Goal: Transaction & Acquisition: Subscribe to service/newsletter

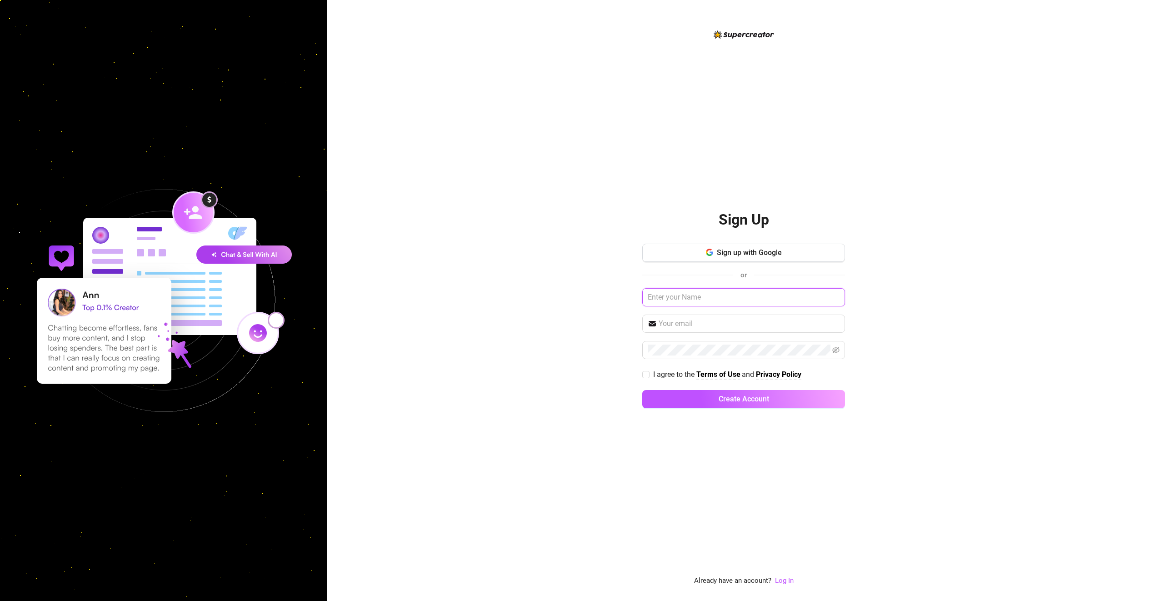
click at [764, 301] on input "text" at bounding box center [743, 297] width 203 height 18
click at [736, 254] on span "Sign up with Google" at bounding box center [749, 252] width 65 height 9
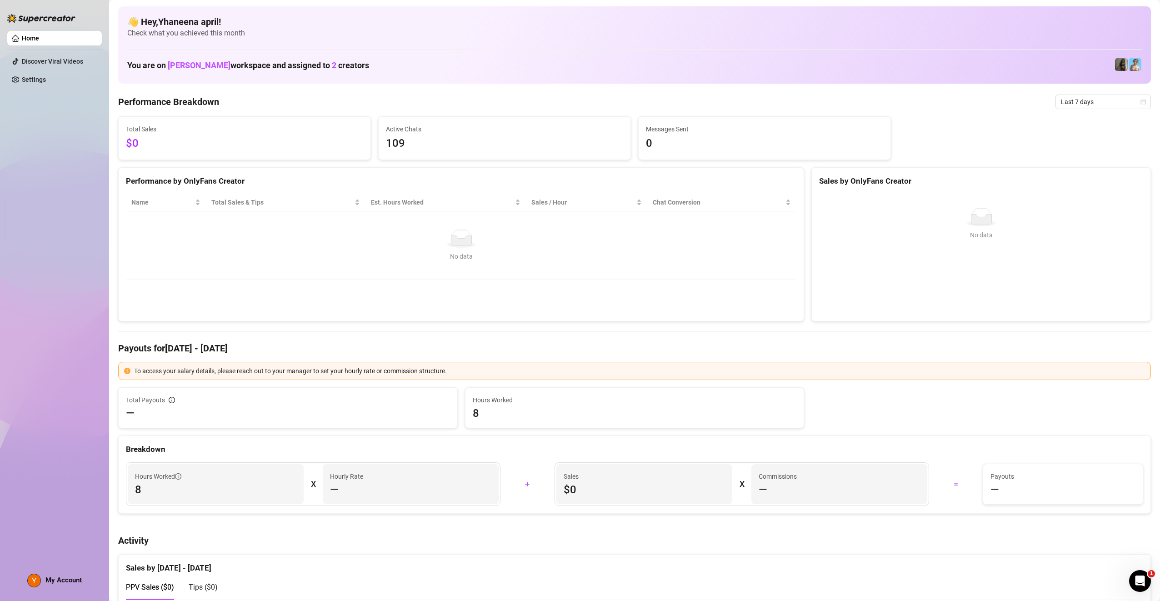
click at [39, 40] on link "Home" at bounding box center [30, 38] width 17 height 7
click at [330, 66] on h1 "You are on [PERSON_NAME] workspace and assigned to 2 creators" at bounding box center [248, 65] width 242 height 10
click at [332, 65] on span "2" at bounding box center [334, 65] width 5 height 10
drag, startPoint x: 321, startPoint y: 65, endPoint x: 328, endPoint y: 65, distance: 6.8
click at [326, 65] on h1 "You are on [PERSON_NAME] workspace and assigned to 2 creators" at bounding box center [248, 65] width 242 height 10
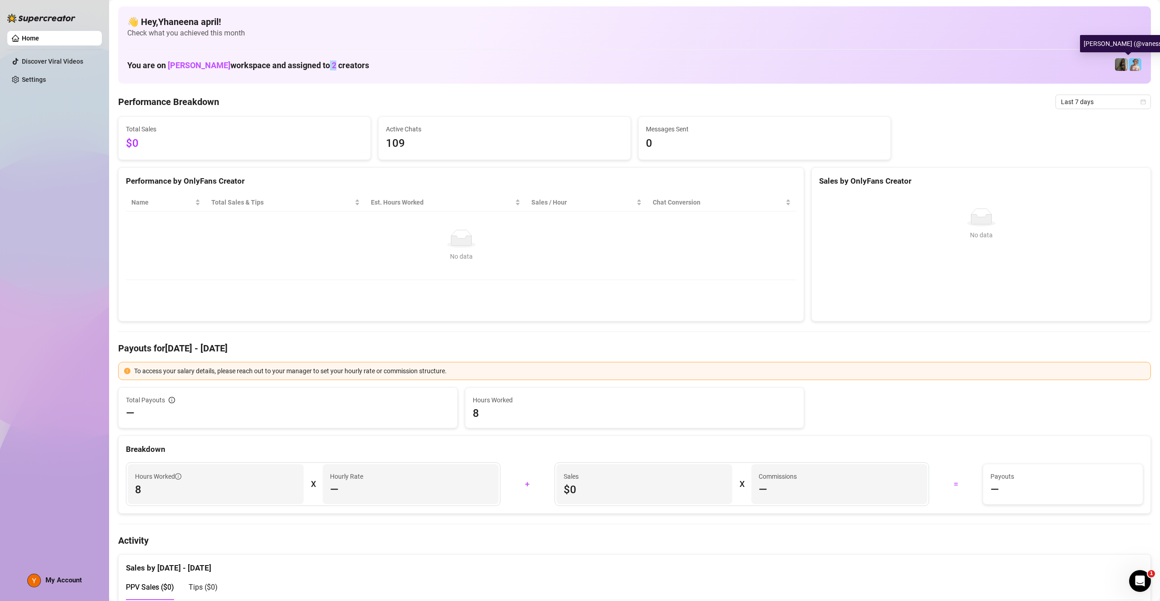
click at [1129, 63] on img at bounding box center [1135, 64] width 13 height 13
click at [32, 65] on link "Discover Viral Videos" at bounding box center [52, 61] width 61 height 7
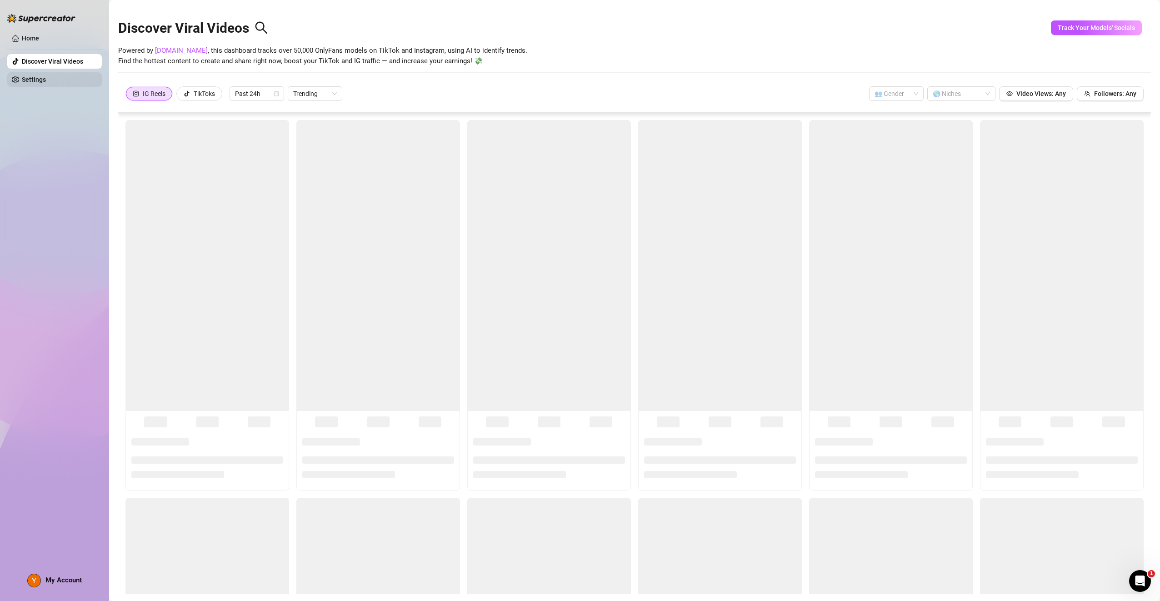
click at [39, 78] on link "Settings" at bounding box center [34, 79] width 24 height 7
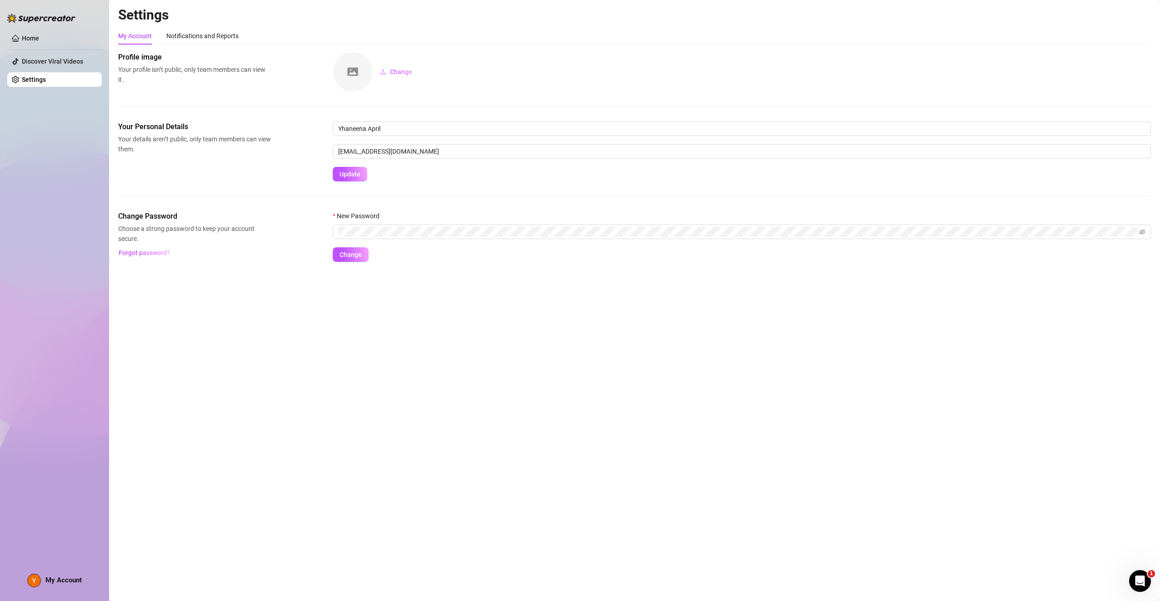
click at [54, 19] on img at bounding box center [41, 18] width 68 height 9
click at [15, 20] on img at bounding box center [41, 18] width 68 height 9
